Goal: Transaction & Acquisition: Register for event/course

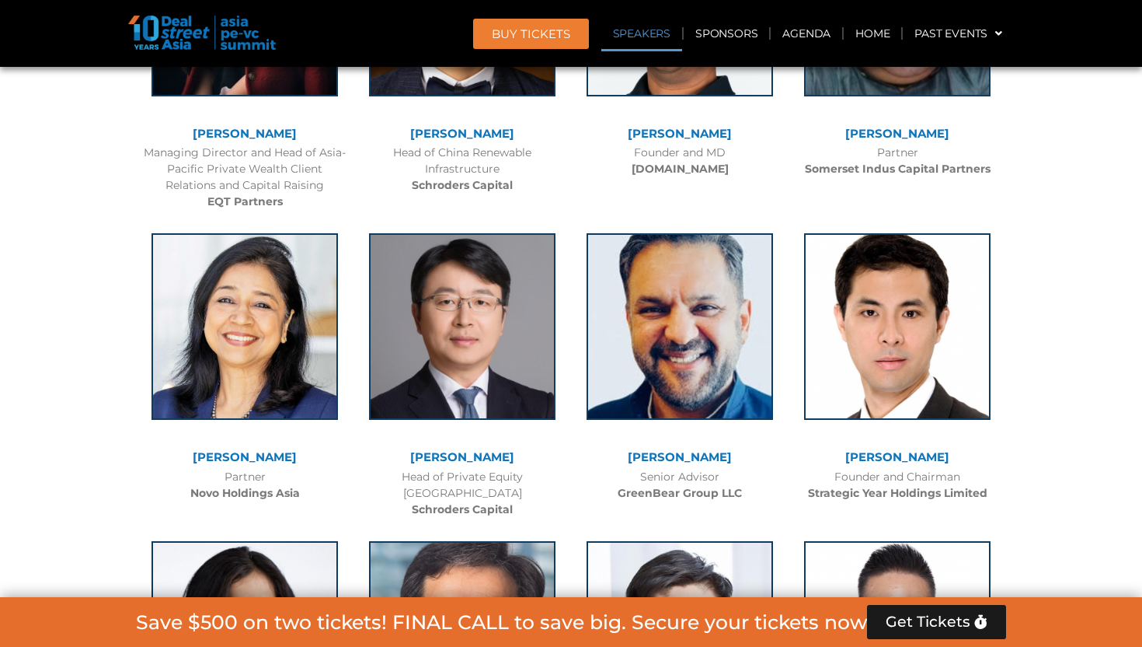
scroll to position [4488, 0]
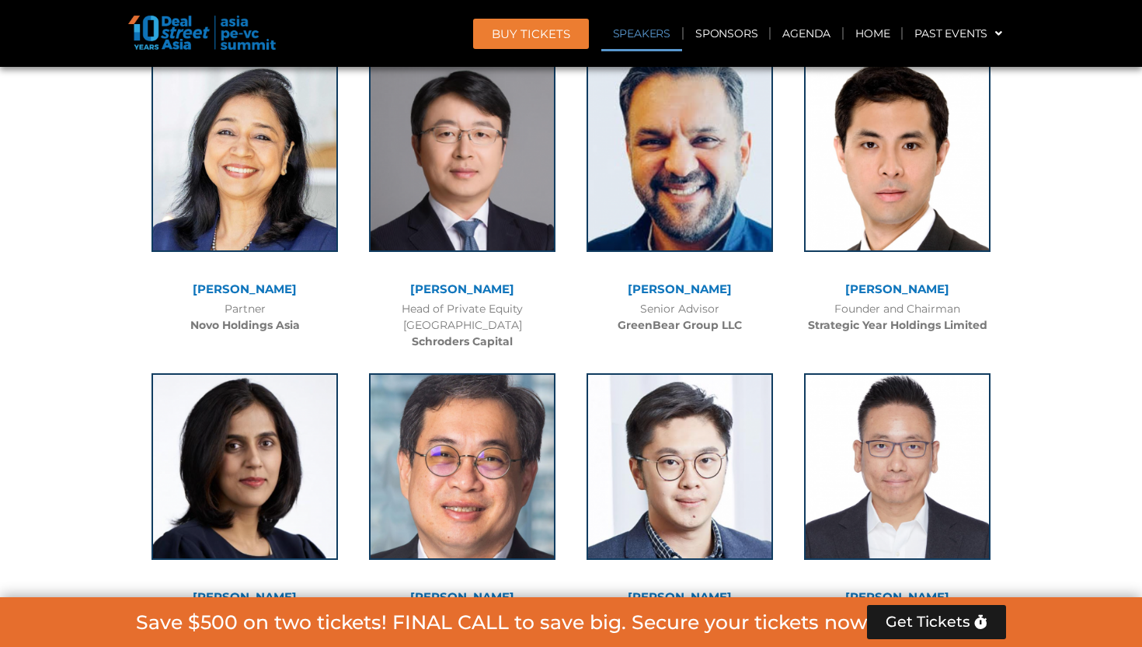
click at [667, 289] on link "[PERSON_NAME]" at bounding box center [680, 288] width 104 height 15
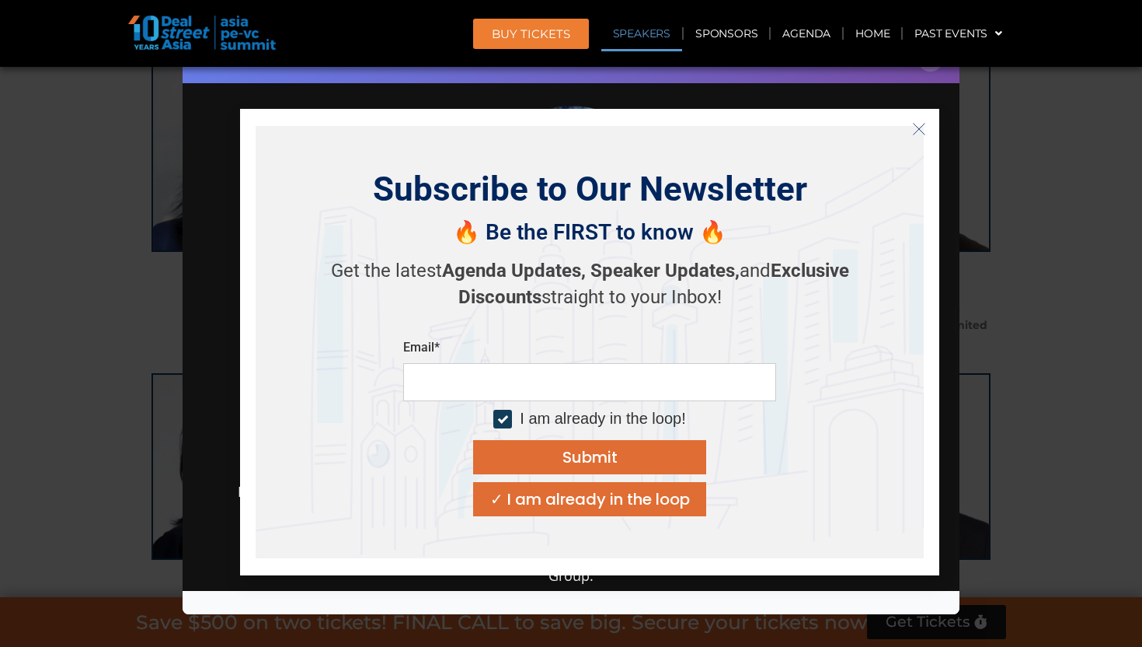
scroll to position [46, 0]
click at [918, 120] on button "Close" at bounding box center [919, 129] width 25 height 25
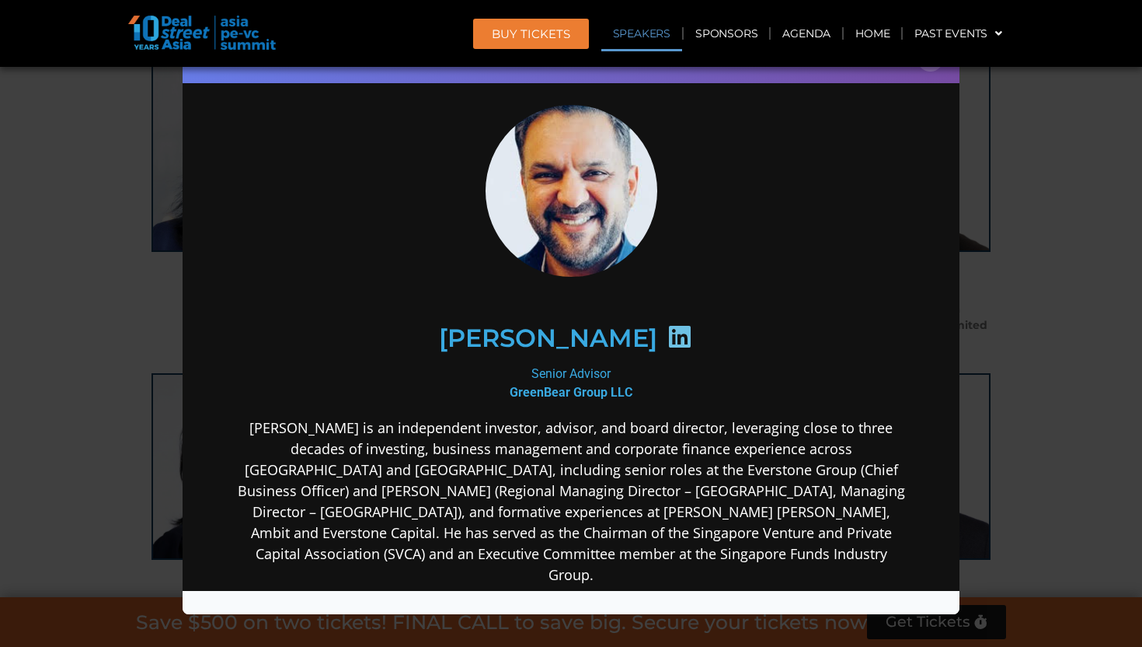
click at [668, 326] on icon at bounding box center [680, 335] width 25 height 25
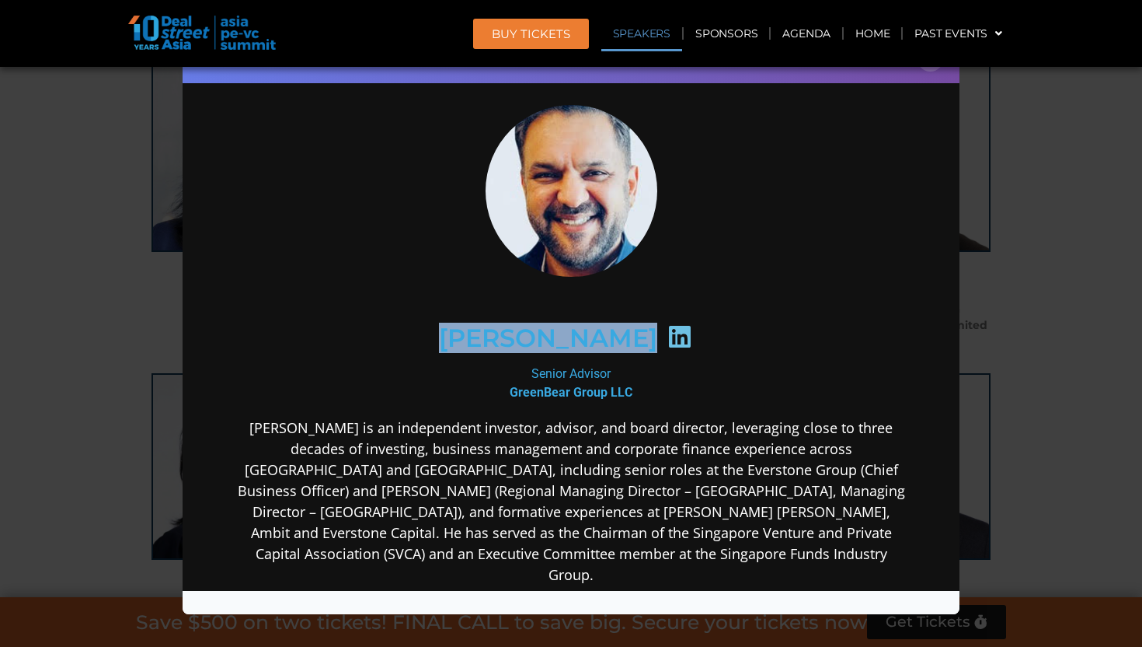
copy div "[PERSON_NAME]"
drag, startPoint x: 469, startPoint y: 335, endPoint x: 635, endPoint y: 335, distance: 166.3
click at [635, 335] on div "[PERSON_NAME]" at bounding box center [571, 337] width 605 height 80
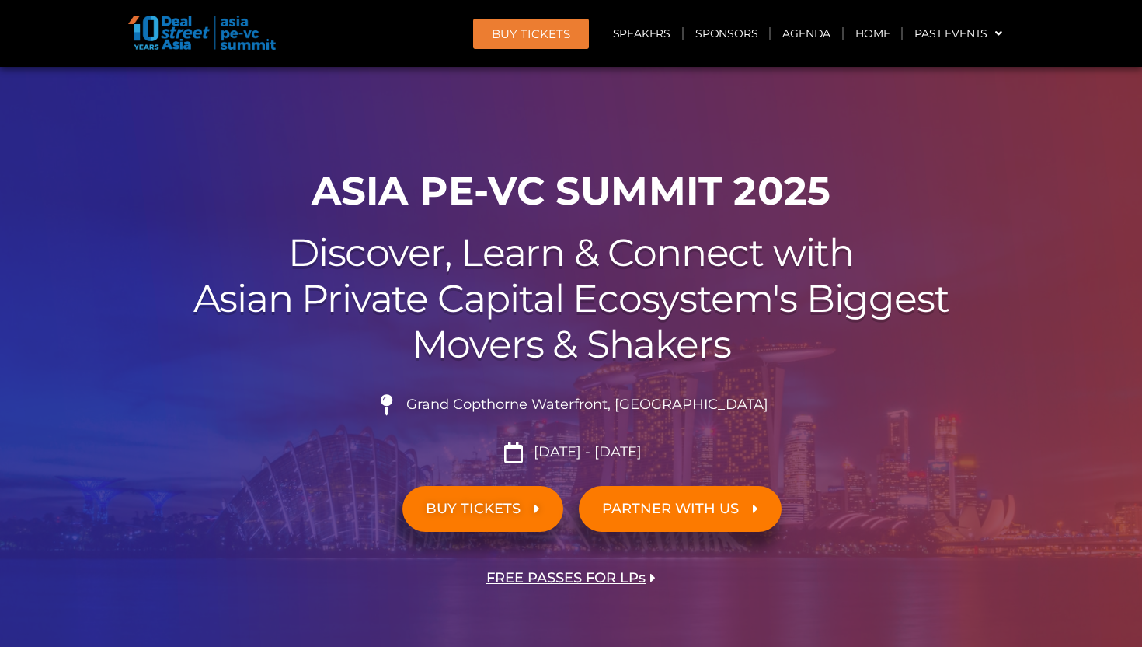
scroll to position [9518, 0]
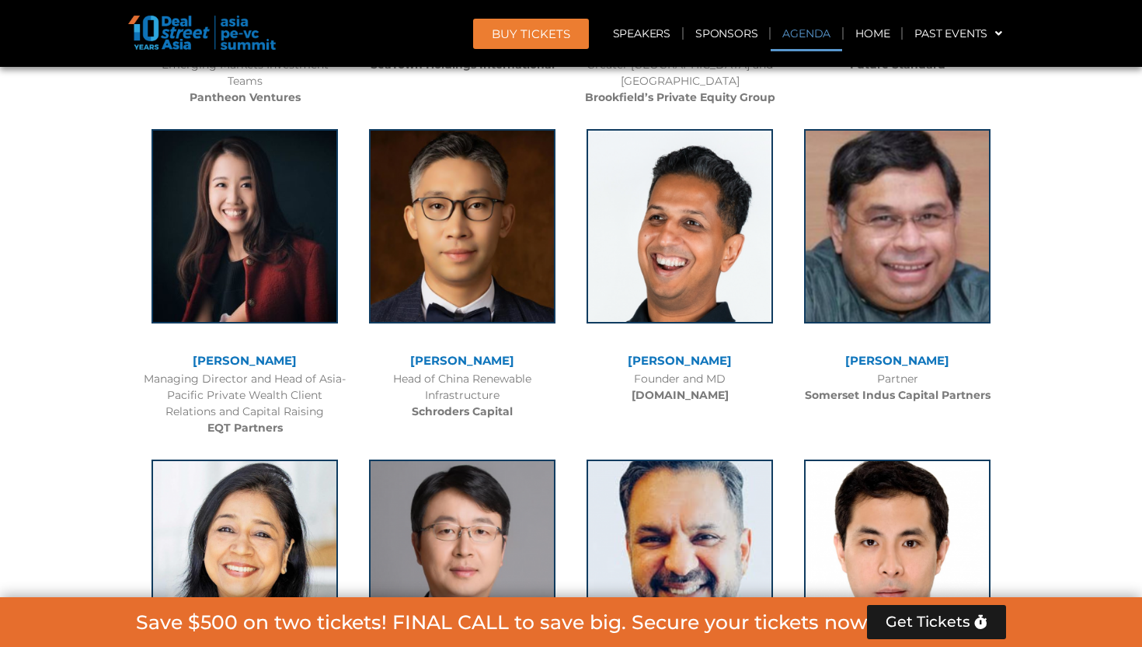
click at [813, 33] on link "Agenda" at bounding box center [806, 34] width 71 height 36
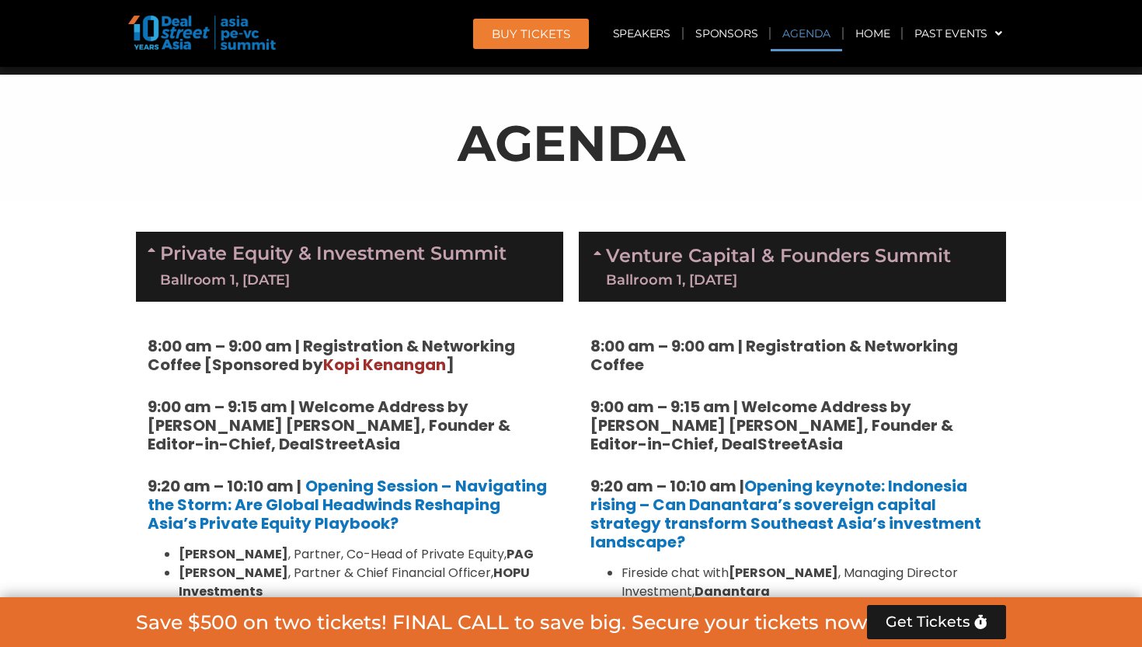
scroll to position [1018, 0]
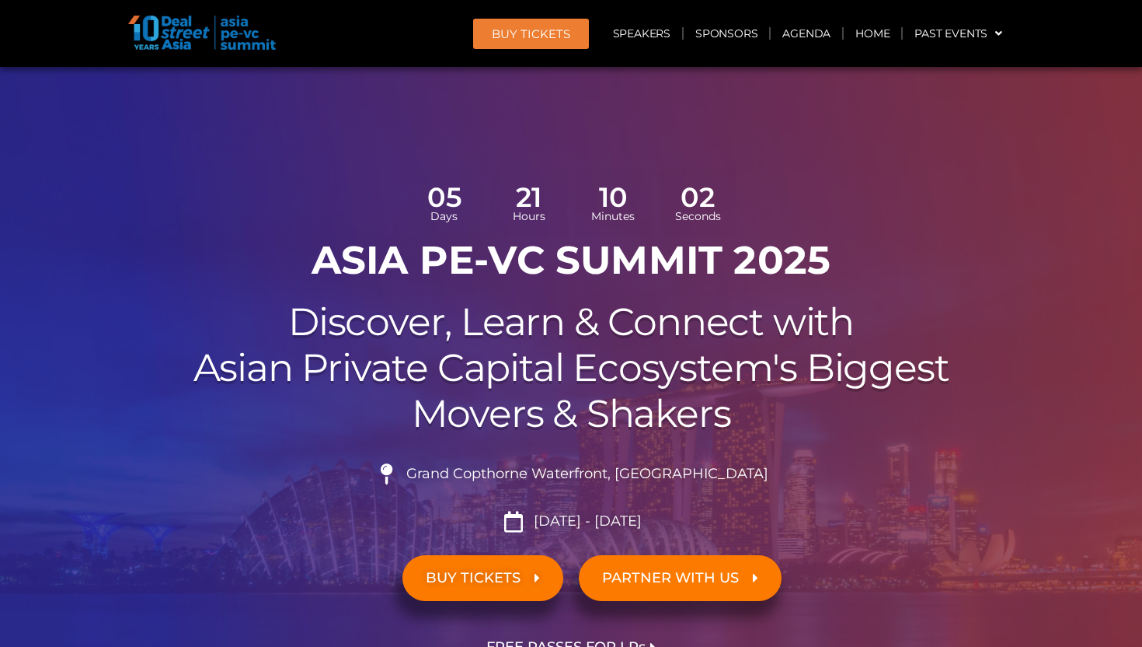
click at [532, 595] on link "BUY TICKETS" at bounding box center [483, 578] width 161 height 46
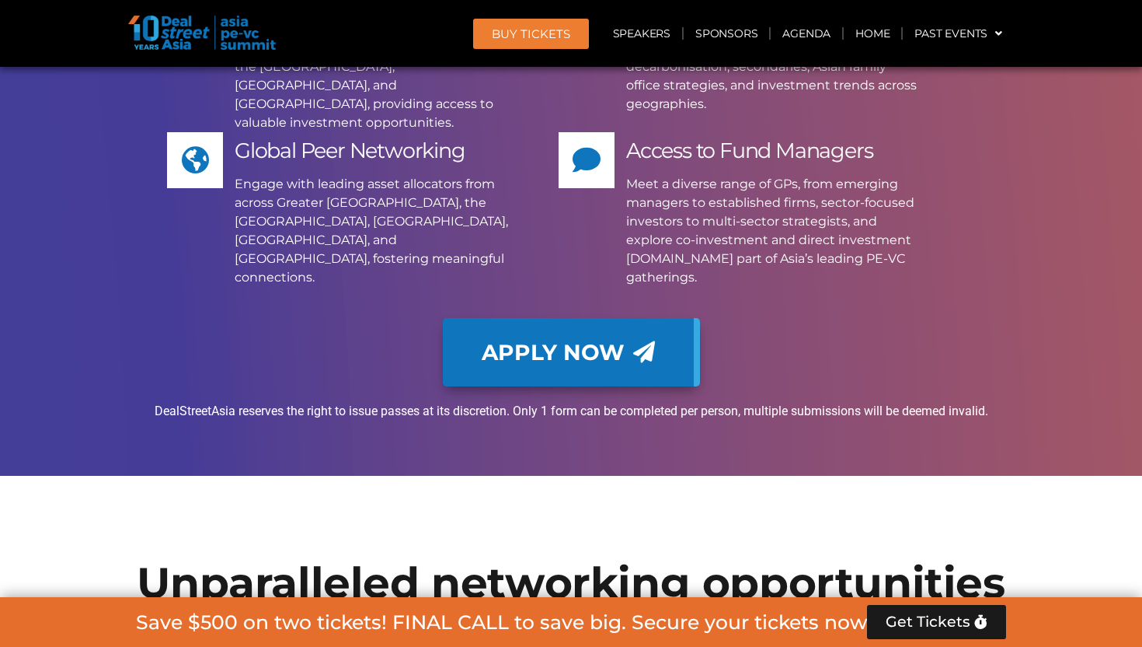
scroll to position [8988, 0]
click at [588, 341] on span "Apply Now" at bounding box center [553, 352] width 143 height 22
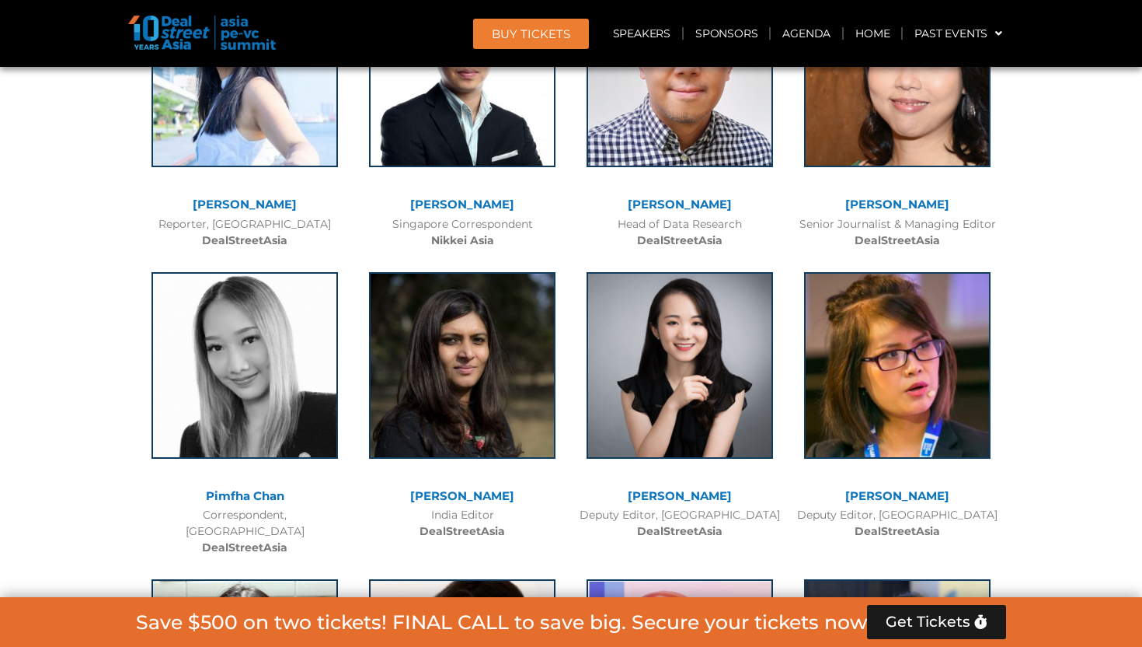
scroll to position [8215, 0]
click at [551, 36] on span "BUY Tickets" at bounding box center [531, 34] width 78 height 12
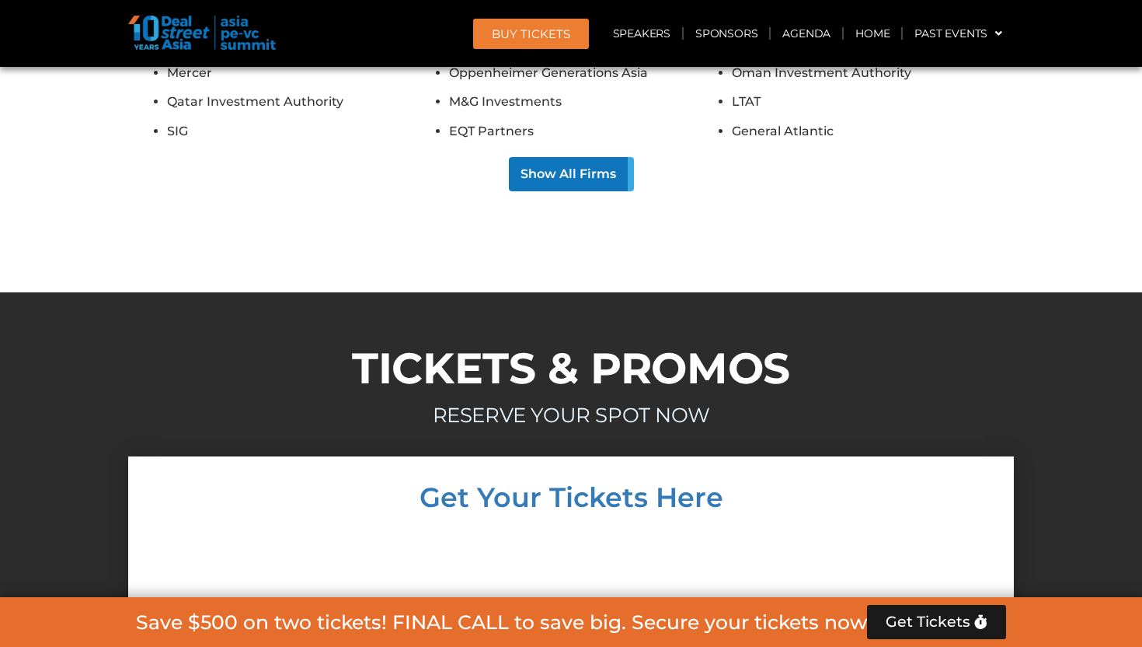
scroll to position [11083, 0]
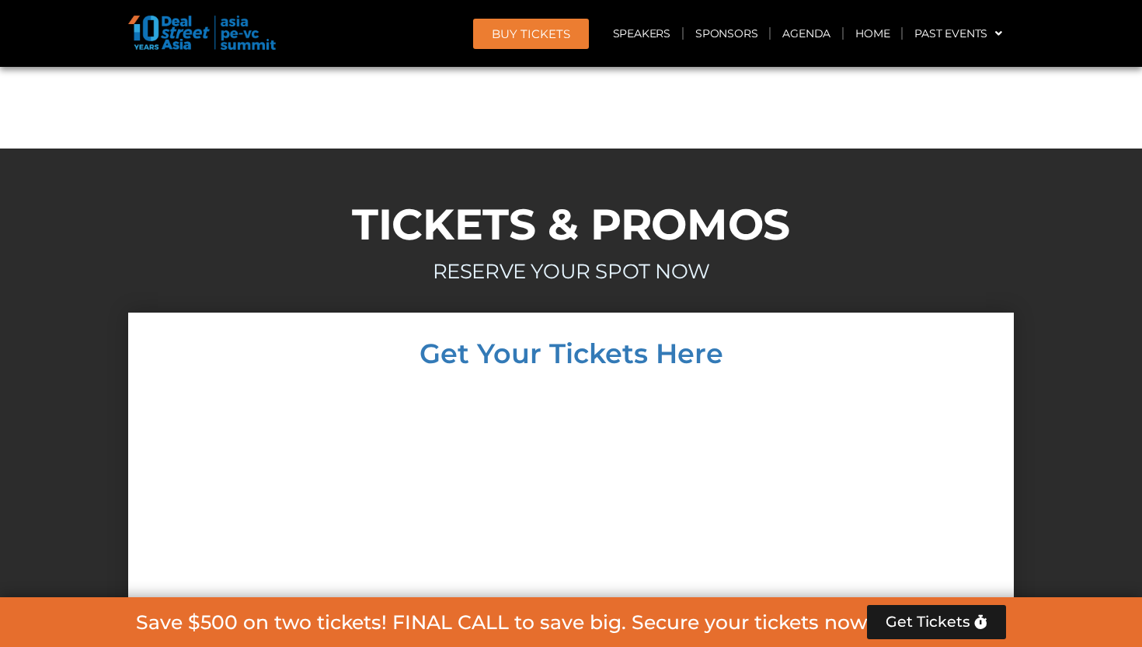
click at [533, 28] on span "BUY Tickets" at bounding box center [531, 34] width 78 height 12
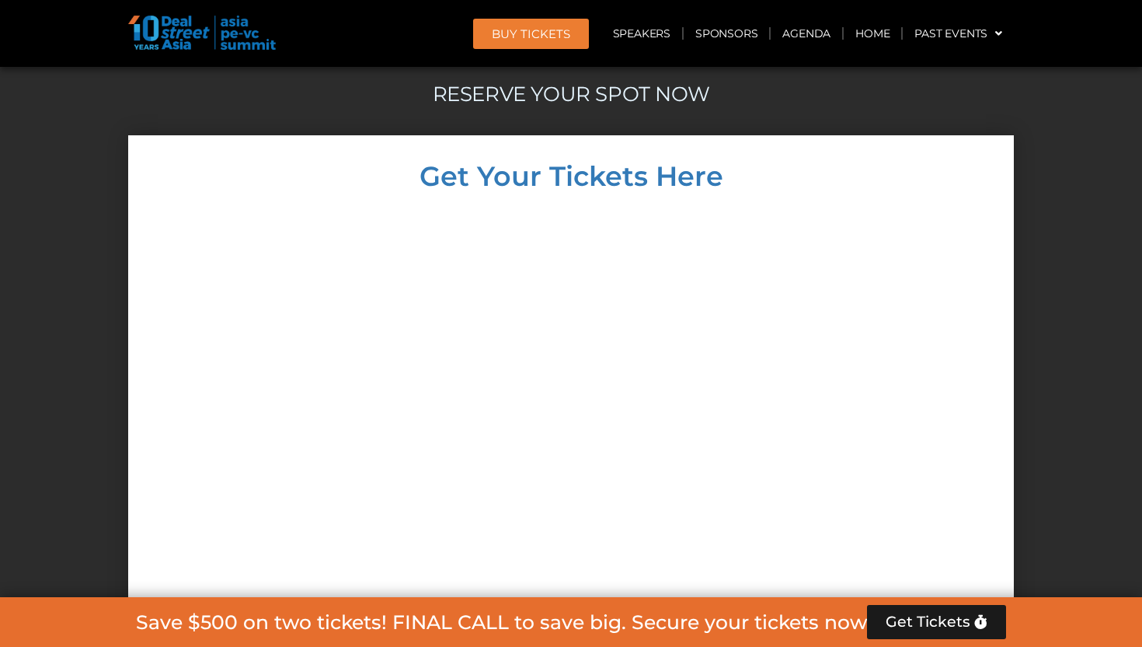
scroll to position [11261, 0]
